Goal: Communication & Community: Answer question/provide support

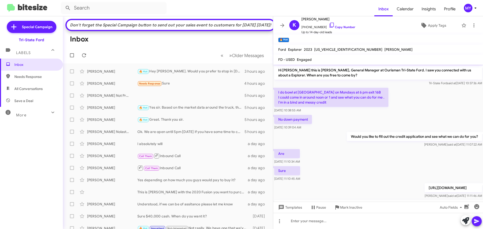
scroll to position [35, 0]
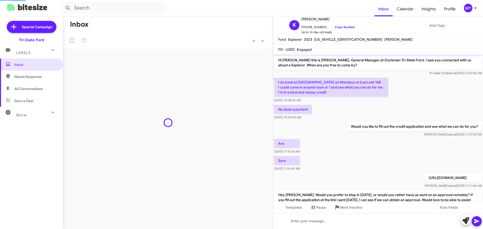
scroll to position [25, 0]
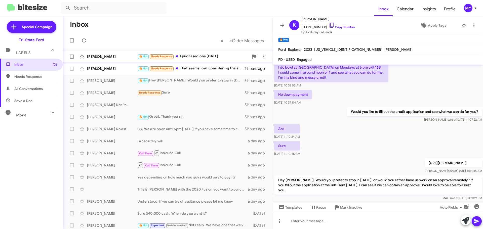
click at [225, 55] on div "🔥 Hot Needs Response I puchased one [DATE]" at bounding box center [192, 57] width 111 height 6
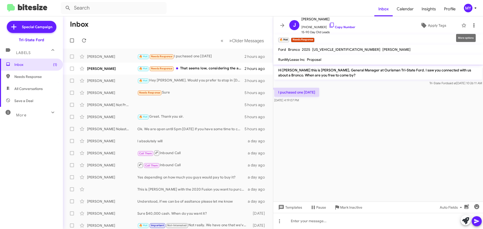
click at [471, 25] on icon at bounding box center [474, 25] width 6 height 6
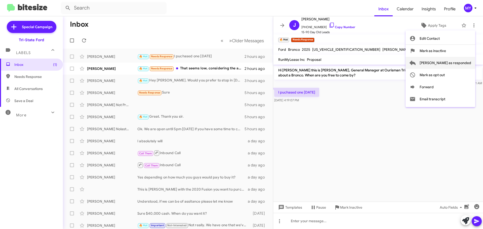
click at [457, 61] on span "[PERSON_NAME] as responded" at bounding box center [446, 63] width 52 height 12
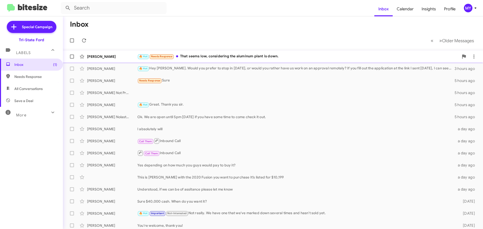
click at [216, 57] on div "🔥 Hot Needs Response That seems low, considering the aluminum plant is down." at bounding box center [298, 57] width 322 height 6
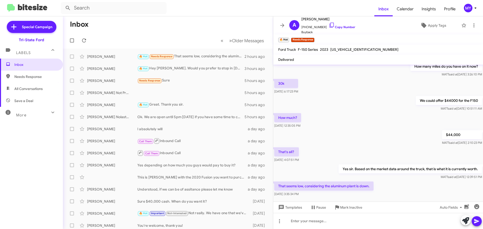
scroll to position [62, 0]
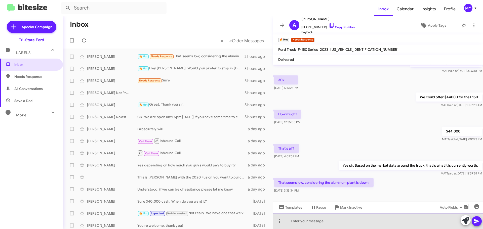
click at [307, 224] on div at bounding box center [378, 221] width 210 height 16
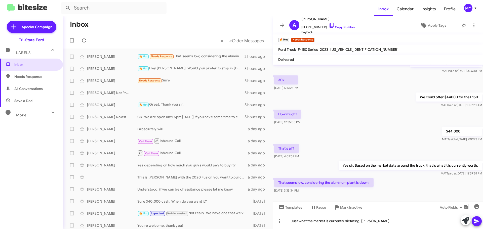
click at [479, 221] on icon at bounding box center [476, 221] width 5 height 4
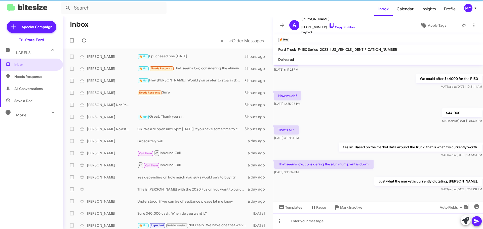
scroll to position [0, 0]
